Goal: Navigation & Orientation: Find specific page/section

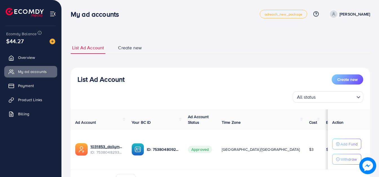
scroll to position [33, 0]
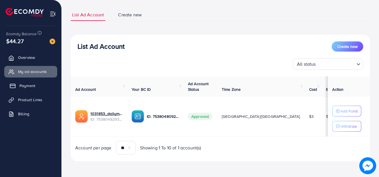
click at [31, 87] on span "Payment" at bounding box center [27, 86] width 16 height 6
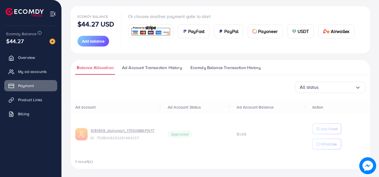
scroll to position [62, 0]
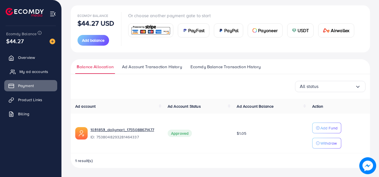
click at [32, 70] on span "My ad accounts" at bounding box center [33, 72] width 29 height 6
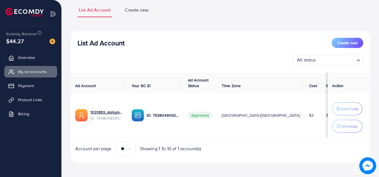
scroll to position [41, 0]
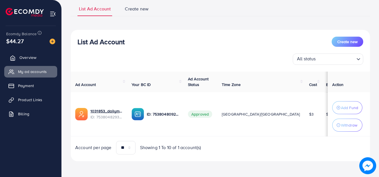
click at [38, 57] on link "Overview" at bounding box center [30, 57] width 53 height 11
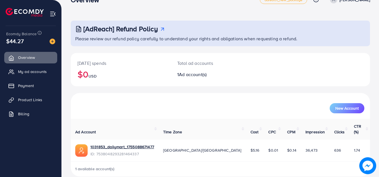
scroll to position [17, 0]
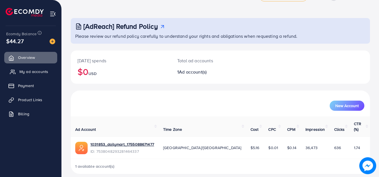
click at [19, 69] on span "My ad accounts" at bounding box center [33, 72] width 29 height 6
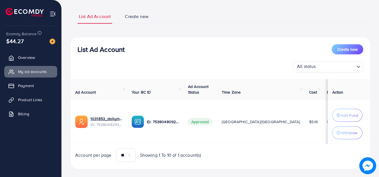
scroll to position [37, 0]
